Goal: Obtain resource: Download file/media

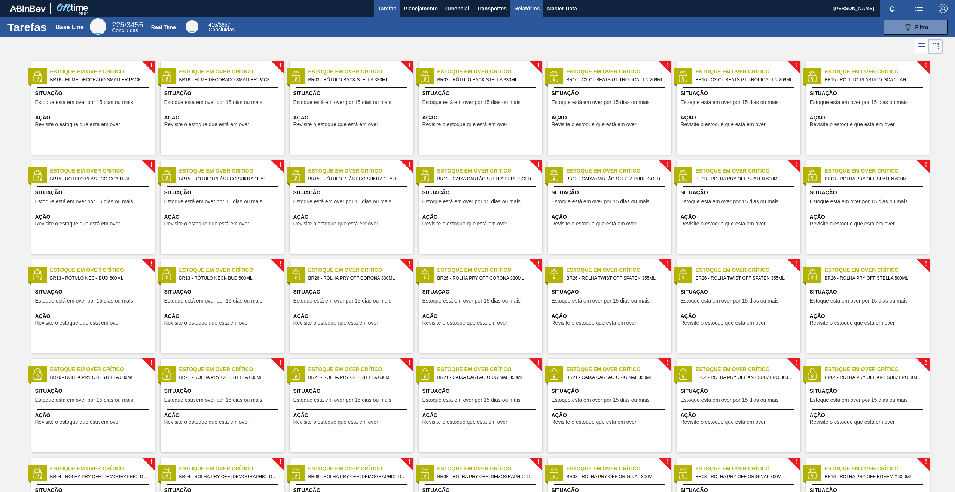
click at [528, 9] on span "Relatórios" at bounding box center [526, 8] width 25 height 9
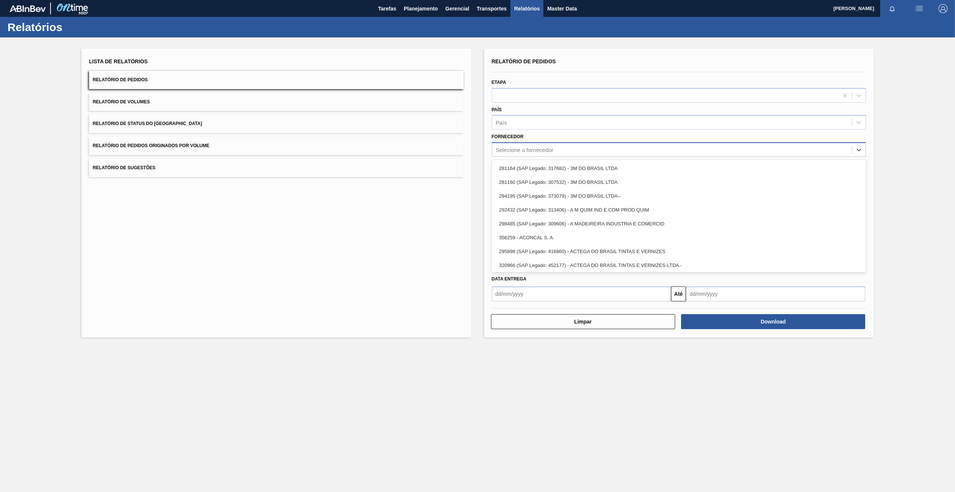
click at [521, 155] on div "Selecione o fornecedor" at bounding box center [672, 149] width 360 height 11
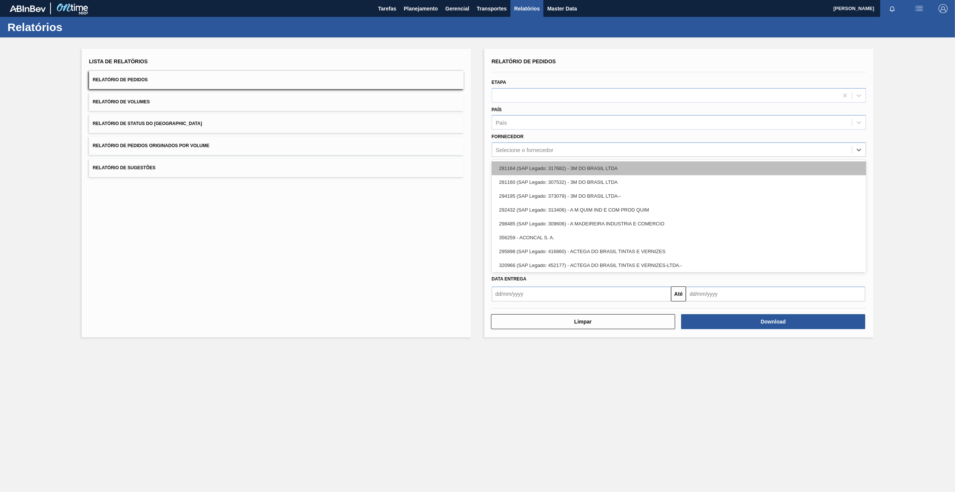
paste input "290317"
type input "290317"
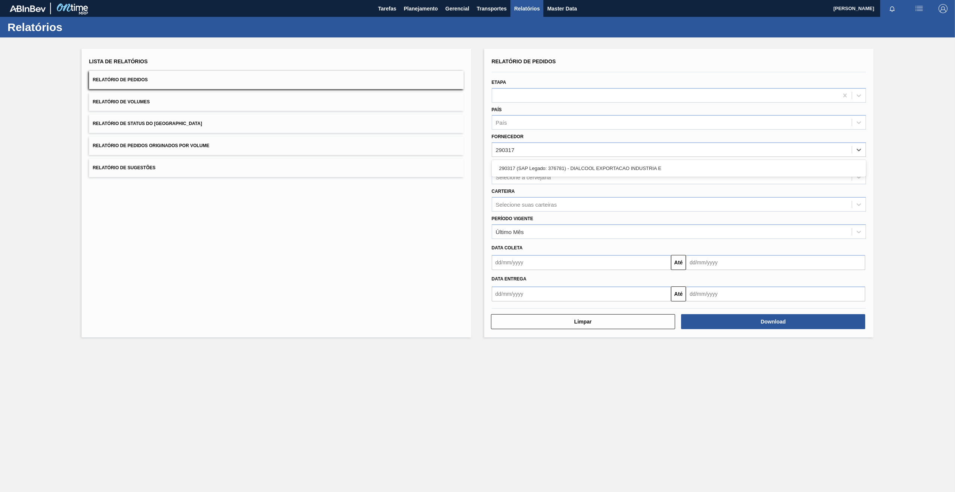
click at [528, 168] on div "290317 (SAP Legado: 376781) - DIALCOOL EXPORTACAO INDUSTRIA E" at bounding box center [679, 168] width 375 height 14
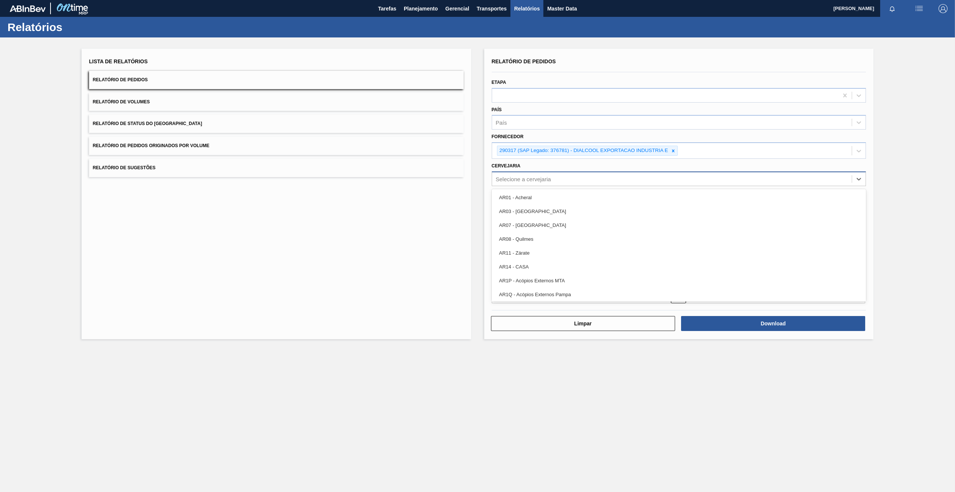
click at [534, 185] on div "Selecione a cervejaria" at bounding box center [679, 178] width 375 height 15
type input "BR16"
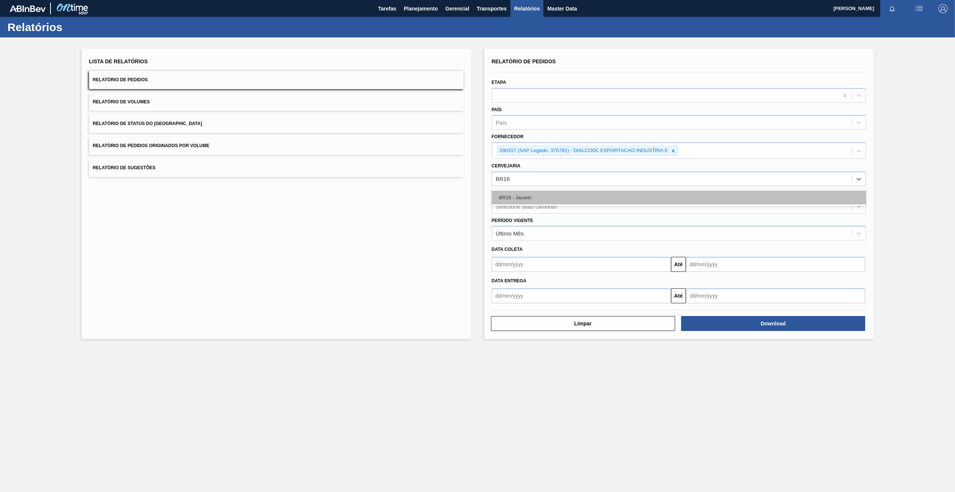
click at [533, 198] on div "BR16 - Jacareí" at bounding box center [679, 198] width 375 height 14
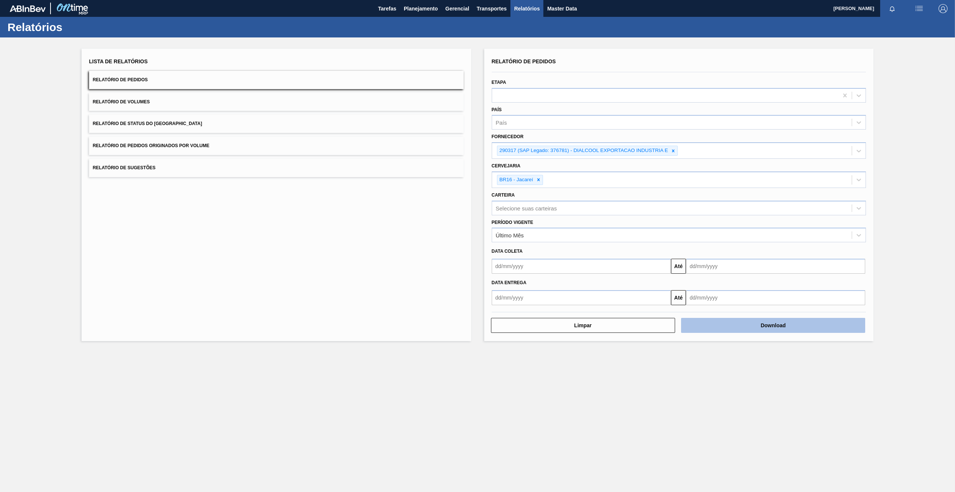
click at [722, 329] on button "Download" at bounding box center [773, 325] width 184 height 15
click at [675, 153] on div at bounding box center [673, 150] width 8 height 9
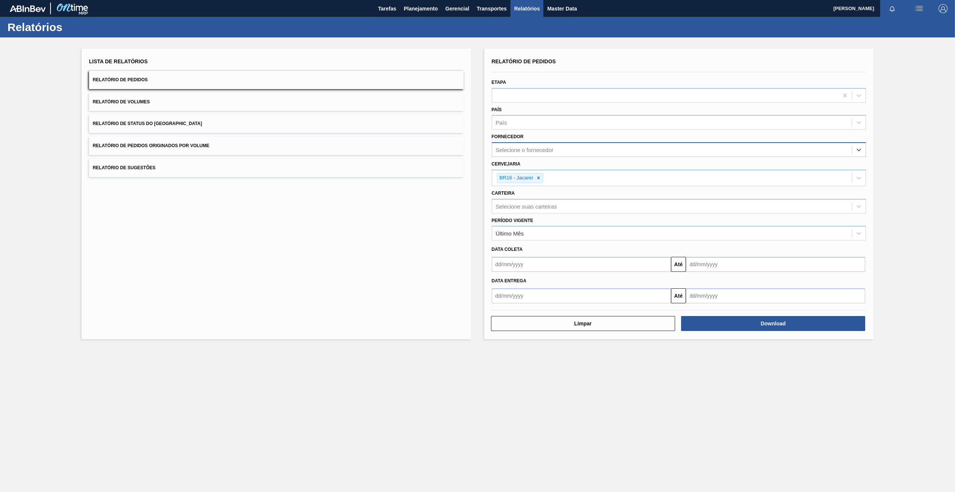
paste input "301315"
type input "301315"
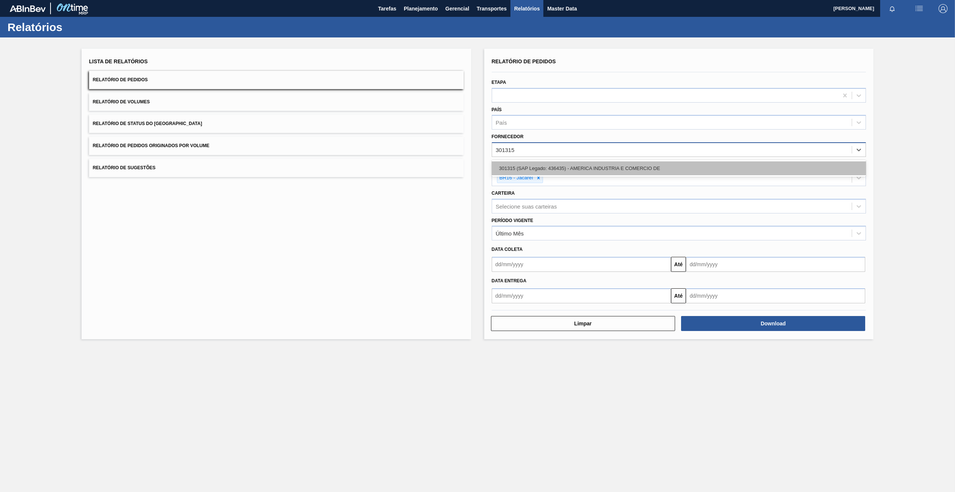
click at [524, 171] on div "301315 (SAP Legado: 436435) - AMERICA INDUSTRIA E COMERCIO DE" at bounding box center [679, 168] width 375 height 14
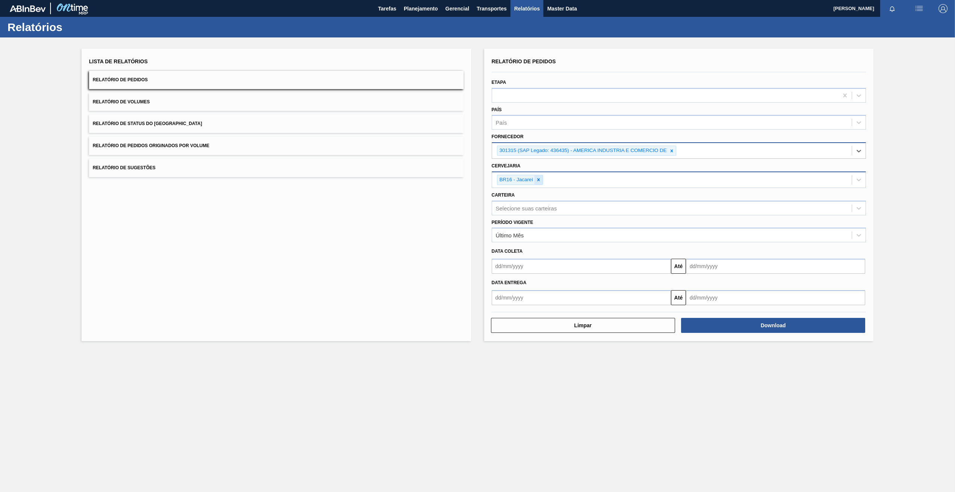
click at [539, 181] on icon at bounding box center [538, 180] width 3 height 3
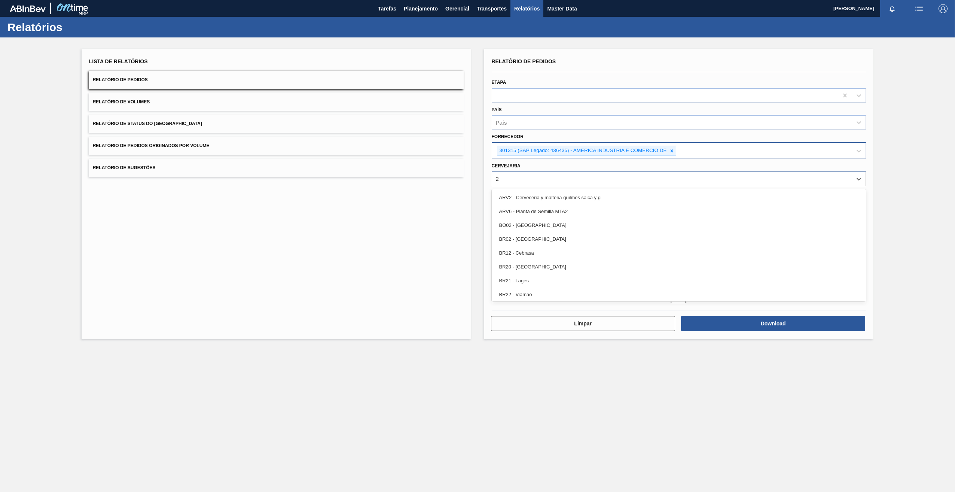
type input "20"
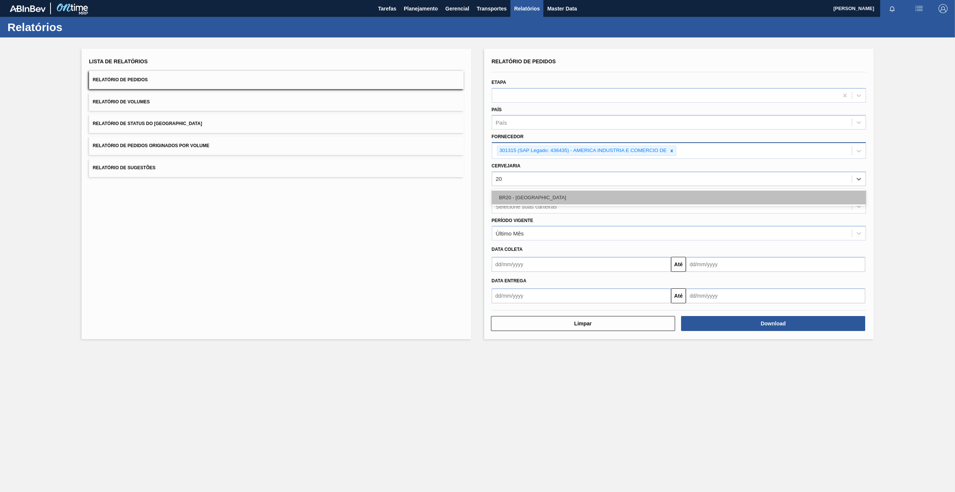
click at [524, 192] on div "BR20 - [GEOGRAPHIC_DATA]" at bounding box center [679, 198] width 375 height 14
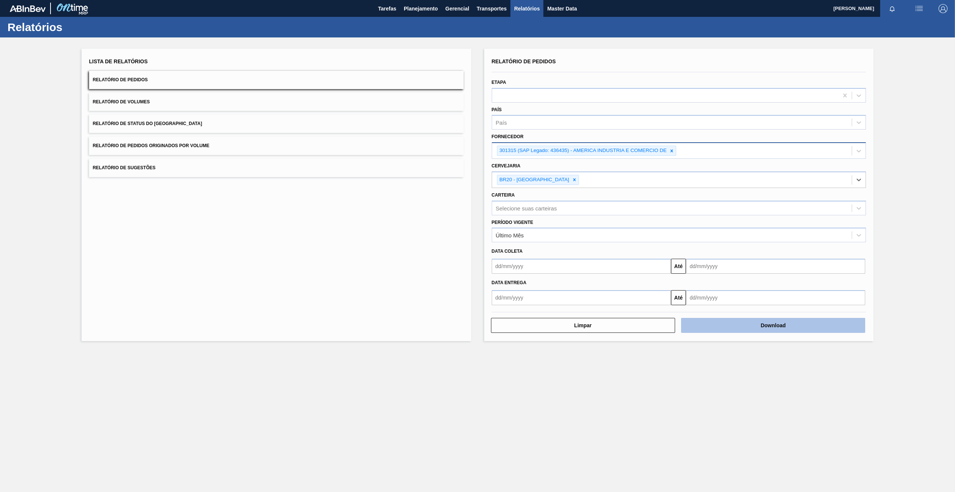
click at [783, 319] on button "Download" at bounding box center [773, 325] width 184 height 15
